Goal: Information Seeking & Learning: Compare options

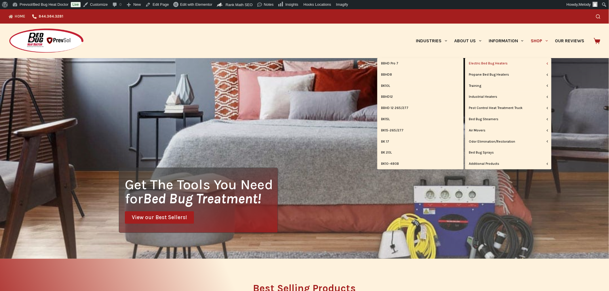
click at [499, 63] on link "Electric Bed Bug Heaters" at bounding box center [508, 63] width 86 height 11
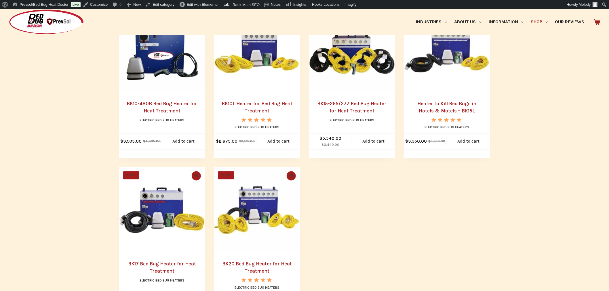
scroll to position [331, 0]
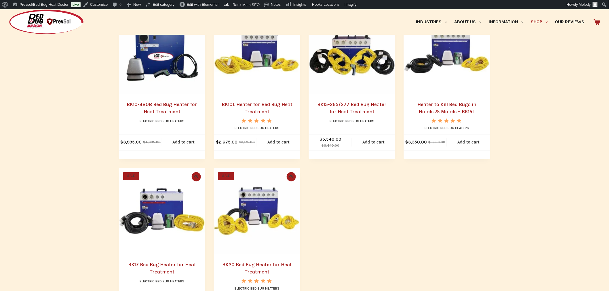
click at [159, 104] on link "BK10-480B Bed Bug Heater for Heat Treatment" at bounding box center [162, 108] width 71 height 13
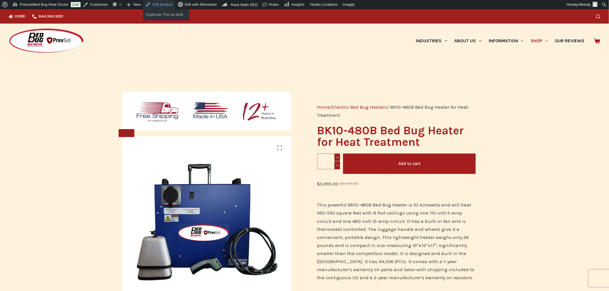
click at [167, 5] on link "Edit product" at bounding box center [159, 4] width 32 height 9
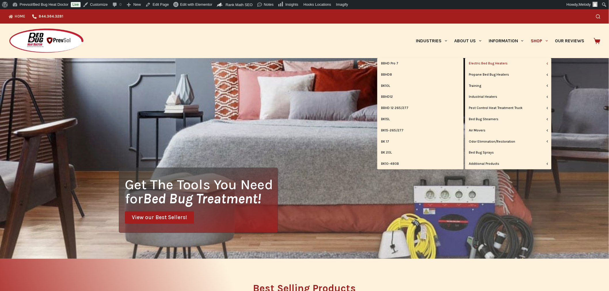
click at [497, 63] on link "Electric Bed Bug Heaters" at bounding box center [508, 63] width 86 height 11
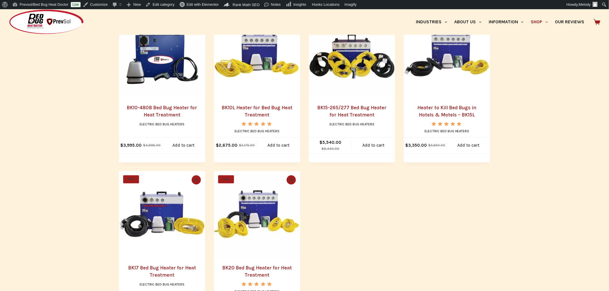
scroll to position [329, 0]
click at [171, 266] on link "BK17 Bed Bug Heater for Heat Treatment" at bounding box center [162, 271] width 68 height 13
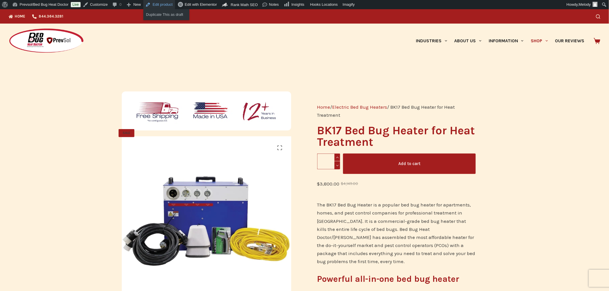
click at [162, 6] on link "Edit product" at bounding box center [159, 4] width 32 height 9
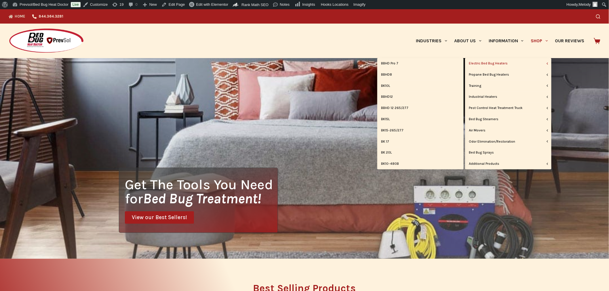
click at [502, 64] on link "Electric Bed Bug Heaters" at bounding box center [508, 63] width 86 height 11
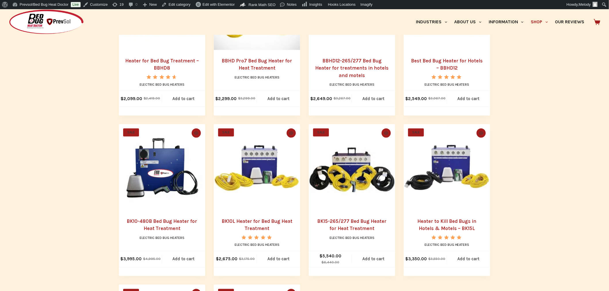
scroll to position [217, 0]
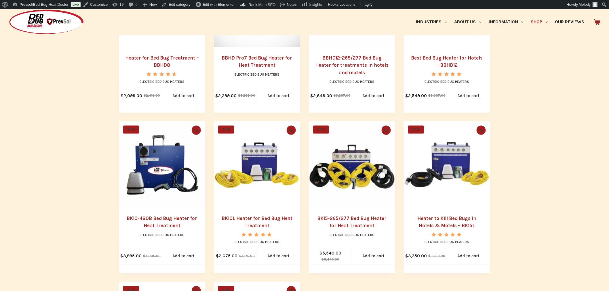
click at [153, 180] on img "BK10-480B Bed Bug Heater for Heat Treatment" at bounding box center [162, 165] width 86 height 86
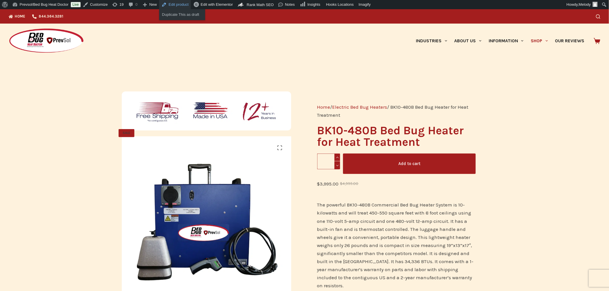
click at [181, 6] on link "Edit product" at bounding box center [175, 4] width 32 height 9
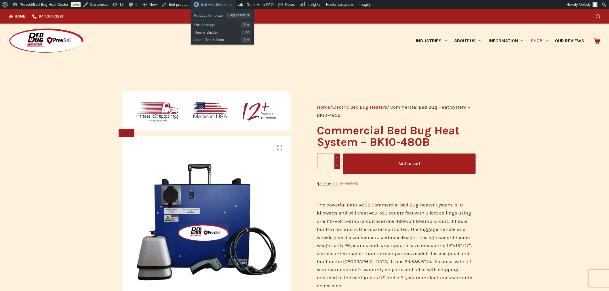
click at [204, 7] on span "Edit with Elementor" at bounding box center [217, 4] width 32 height 4
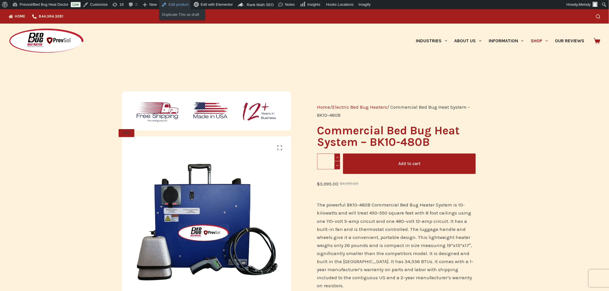
click at [169, 7] on link "Edit product" at bounding box center [175, 4] width 32 height 9
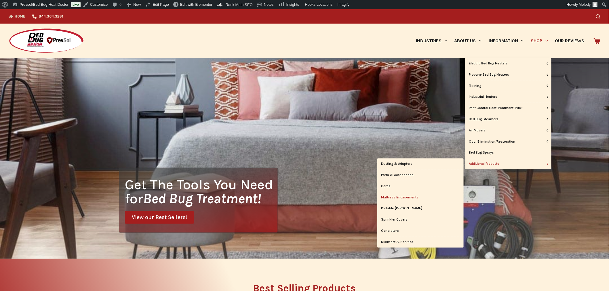
click at [411, 196] on link "Mattress Encasements" at bounding box center [420, 197] width 86 height 11
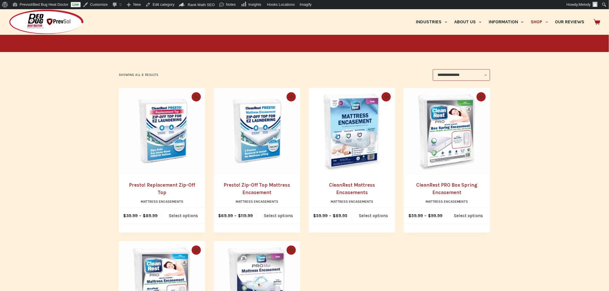
scroll to position [80, 0]
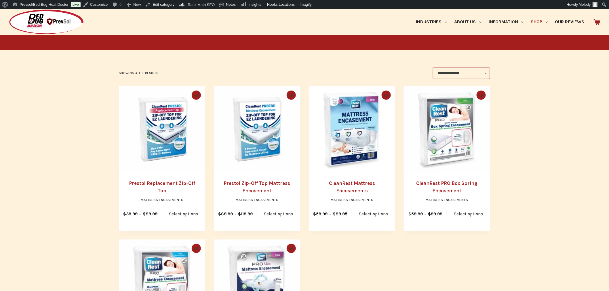
click at [249, 155] on img "Presto! Zip-Off Top Mattress Encasement" at bounding box center [257, 129] width 86 height 86
